Goal: Find specific page/section: Find specific page/section

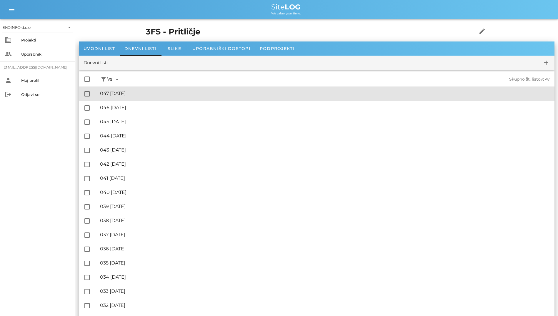
click at [194, 95] on div "🔏 047 [GEOGRAPHIC_DATA][DATE]" at bounding box center [325, 94] width 450 height 6
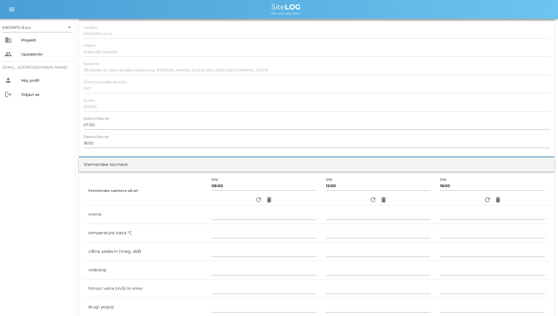
scroll to position [88, 0]
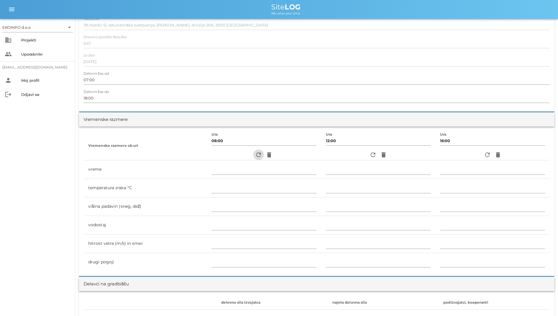
click at [255, 155] on icon "refresh" at bounding box center [258, 154] width 7 height 7
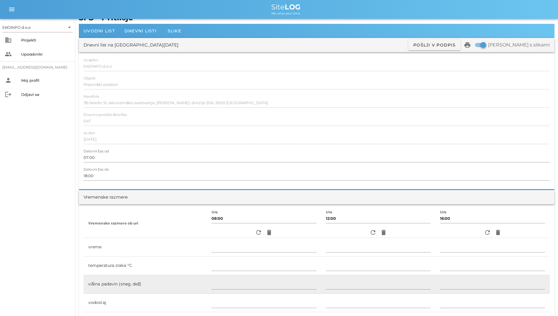
scroll to position [8, 0]
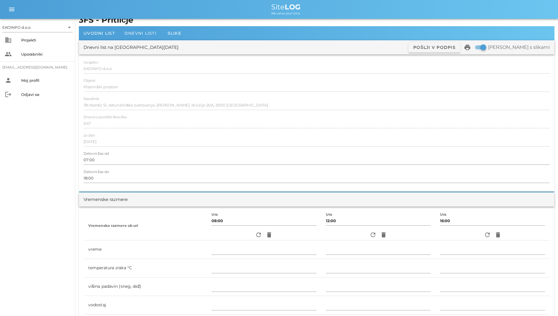
click at [150, 33] on span "Dnevni listi" at bounding box center [141, 33] width 32 height 5
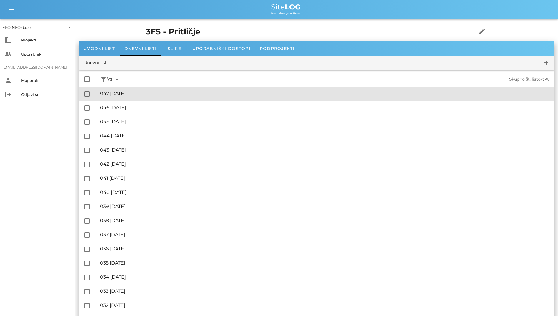
click at [279, 87] on div "check_box_outline_blank 🔏 047 [DATE] ✓ Podpisal: Nadzornik ✓ Podpisal: Sestavlj…" at bounding box center [317, 94] width 476 height 14
click at [256, 96] on div "🔏 047 [GEOGRAPHIC_DATA][DATE]" at bounding box center [325, 94] width 450 height 6
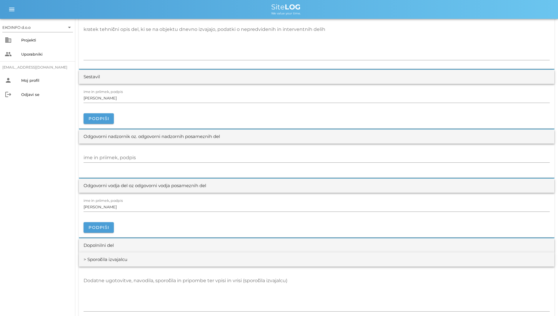
scroll to position [589, 0]
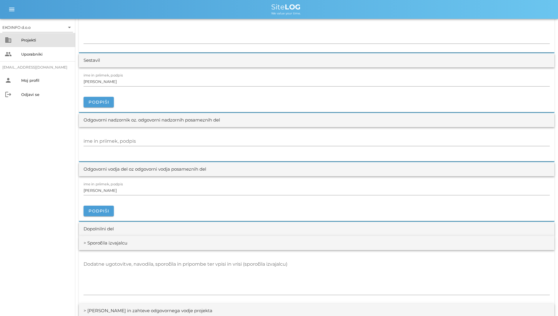
click at [17, 36] on div "business Projekti" at bounding box center [37, 40] width 75 height 14
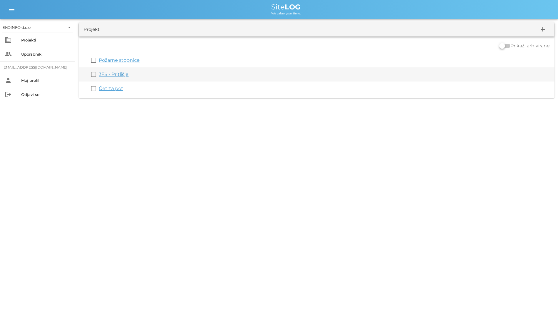
click at [116, 75] on link "3FS - Pritličje" at bounding box center [114, 75] width 30 height 6
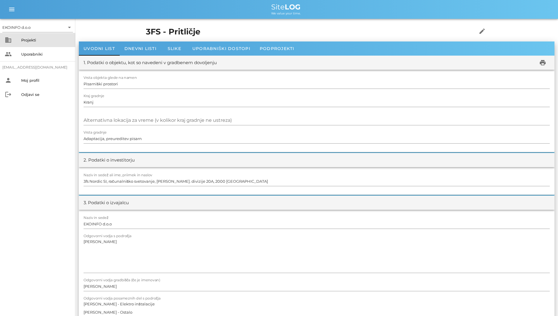
click at [52, 46] on div "business Projekti" at bounding box center [37, 40] width 75 height 14
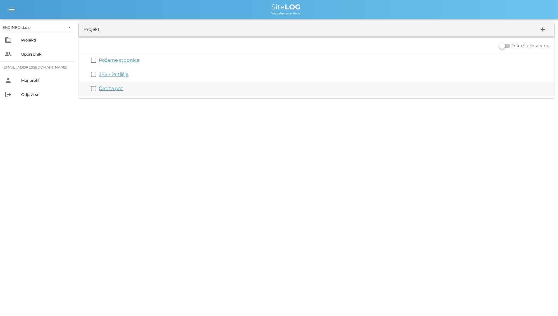
click at [112, 86] on link "Četrta pot" at bounding box center [111, 89] width 24 height 6
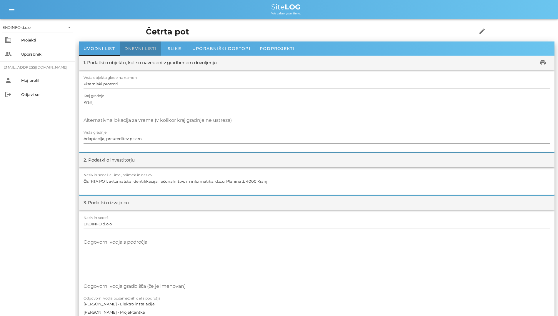
click at [141, 51] on span "Dnevni listi" at bounding box center [141, 48] width 32 height 5
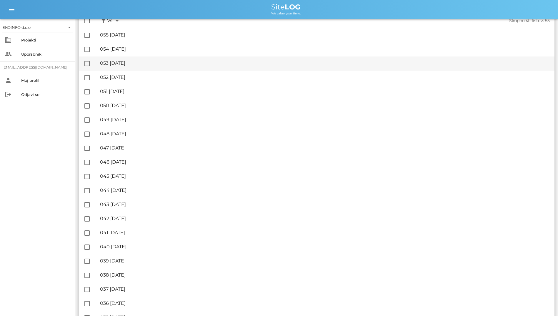
scroll to position [59, 0]
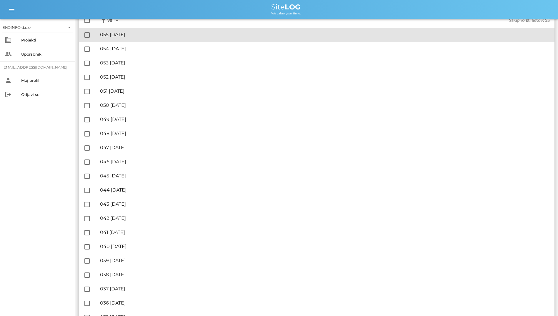
click at [145, 34] on div "🔏 055 [DATE]" at bounding box center [325, 35] width 450 height 6
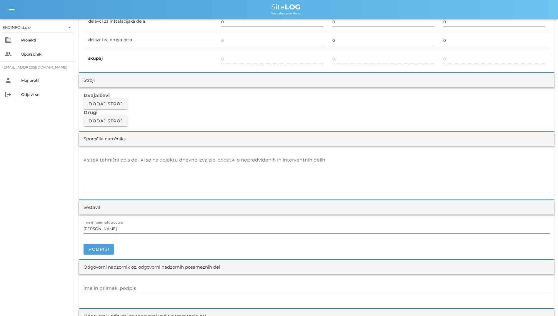
click at [196, 160] on div "kratek tehnični opis del, ki se na objektu dnevno izvajajo, podatki o nepredvid…" at bounding box center [317, 172] width 467 height 35
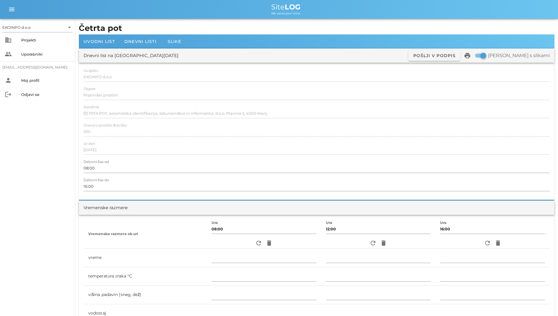
click at [209, 57] on div "Dnevni list na [DATE] ✓ Podpisan Pošlji v podpis print Natisni s slikami" at bounding box center [317, 56] width 476 height 14
drag, startPoint x: 81, startPoint y: 71, endPoint x: 130, endPoint y: 162, distance: 103.5
click at [130, 162] on div "Izvajalec EKOINFO d.o.o Objekt Pisarniški prostori Naročnik ČETRTA POT, avtomat…" at bounding box center [317, 131] width 476 height 137
drag, startPoint x: 84, startPoint y: 70, endPoint x: 145, endPoint y: 128, distance: 84.3
click at [145, 122] on div "Izvajalec EKOINFO d.o.o Objekt Pisarniški prostori Naročnik ČETRTA POT, avtomat…" at bounding box center [317, 131] width 476 height 137
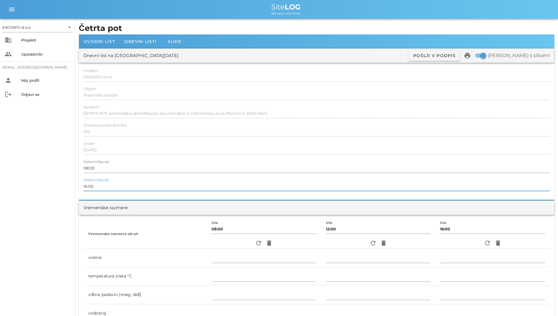
click at [85, 150] on div "Izvajalec EKOINFO d.o.o Objekt Pisarniški prostori Naročnik ČETRTA POT, avtomat…" at bounding box center [317, 131] width 476 height 137
drag, startPoint x: 84, startPoint y: 71, endPoint x: 111, endPoint y: 71, distance: 26.8
click at [111, 71] on div "Izvajalec EKOINFO d.o.o" at bounding box center [317, 77] width 467 height 17
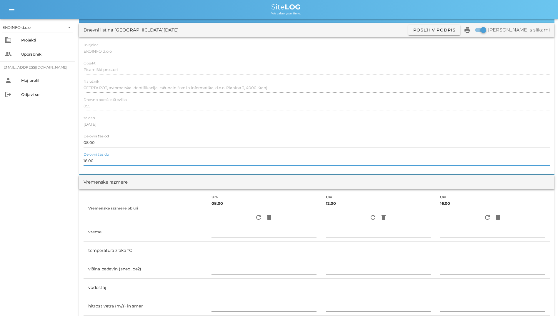
scroll to position [59, 0]
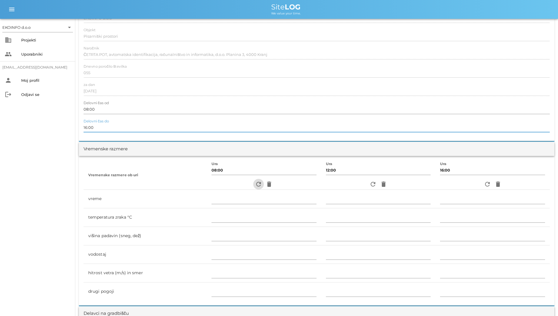
click at [256, 185] on icon "refresh" at bounding box center [258, 184] width 7 height 7
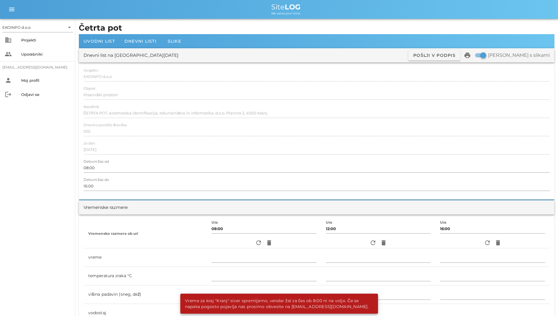
scroll to position [0, 0]
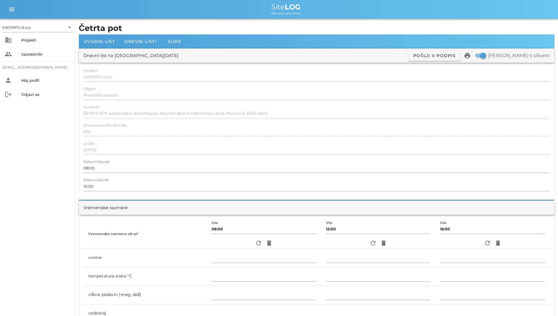
drag, startPoint x: 85, startPoint y: 71, endPoint x: 89, endPoint y: 72, distance: 3.6
click at [89, 72] on label "Izvajalec" at bounding box center [91, 71] width 15 height 4
drag, startPoint x: 78, startPoint y: 26, endPoint x: 87, endPoint y: 32, distance: 10.7
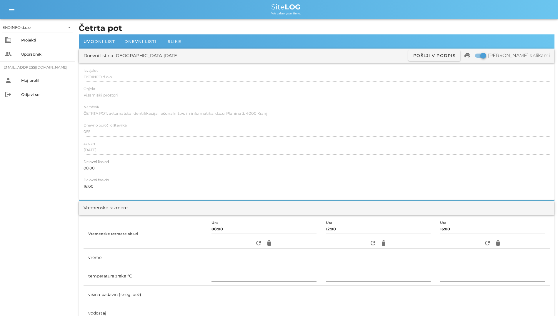
drag, startPoint x: 87, startPoint y: 32, endPoint x: 106, endPoint y: 85, distance: 56.2
click at [106, 85] on div at bounding box center [317, 84] width 467 height 4
click at [89, 85] on div at bounding box center [317, 84] width 467 height 4
drag, startPoint x: 129, startPoint y: 56, endPoint x: 157, endPoint y: 57, distance: 28.0
click at [157, 57] on div "Dnevni list na [DATE] ✓ Podpisan Pošlji v podpis print Natisni s slikami" at bounding box center [317, 56] width 476 height 14
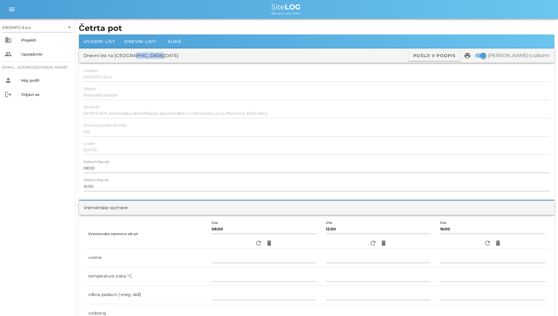
drag, startPoint x: 157, startPoint y: 57, endPoint x: 204, endPoint y: 53, distance: 47.6
click at [204, 53] on div "Dnevni list na [DATE] ✓ Podpisan Pošlji v podpis print Natisni s slikami" at bounding box center [317, 56] width 476 height 14
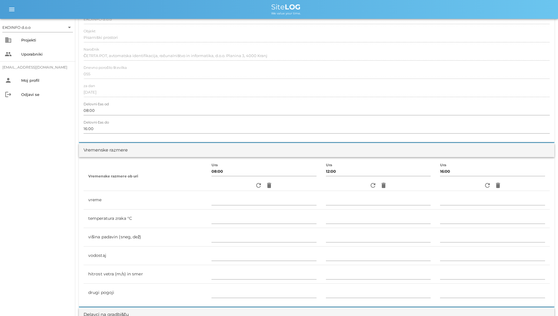
scroll to position [59, 0]
